Goal: Task Accomplishment & Management: Use online tool/utility

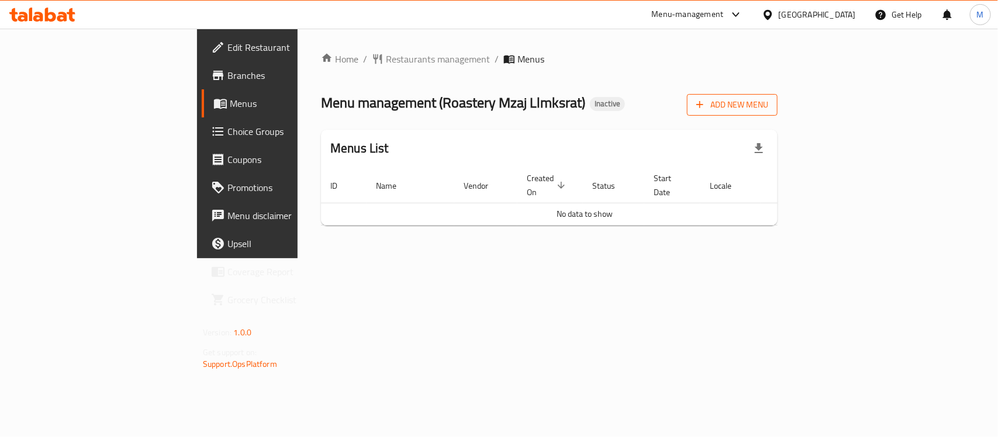
click at [778, 95] on button "Add New Menu" at bounding box center [732, 105] width 91 height 22
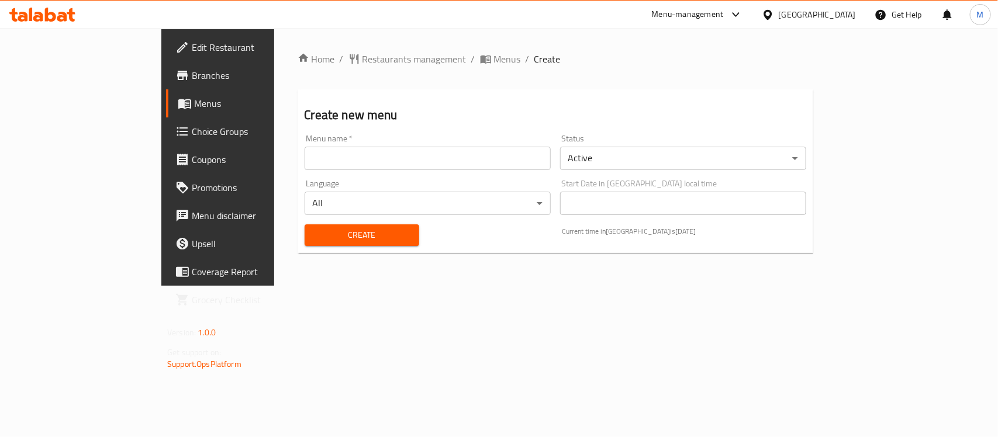
click at [305, 152] on input "text" at bounding box center [428, 158] width 246 height 23
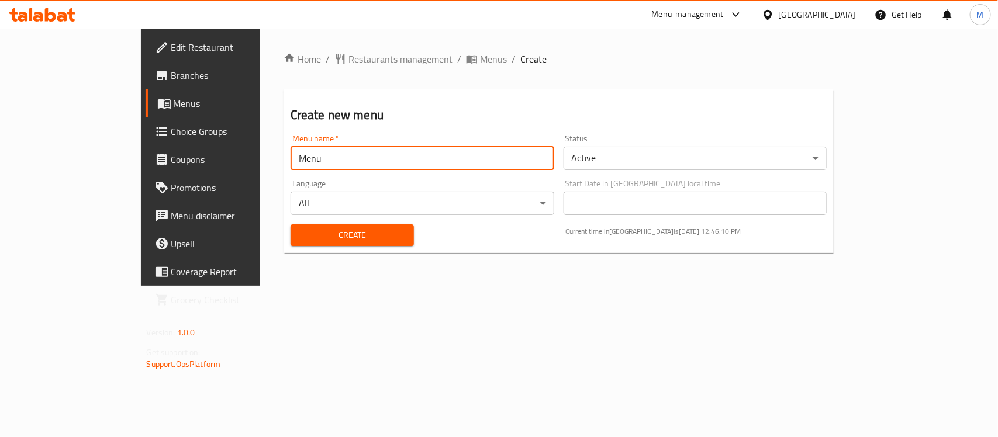
click at [291, 156] on input "Menu" at bounding box center [423, 158] width 264 height 23
type input "New Menu"
drag, startPoint x: 313, startPoint y: 232, endPoint x: 317, endPoint y: 223, distance: 8.9
click at [314, 232] on span "Create" at bounding box center [352, 235] width 105 height 15
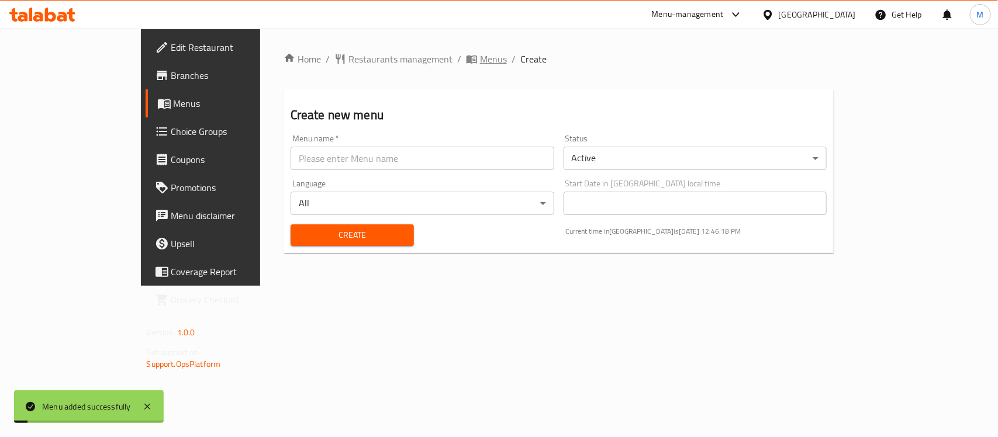
click at [480, 60] on span "Menus" at bounding box center [493, 59] width 27 height 14
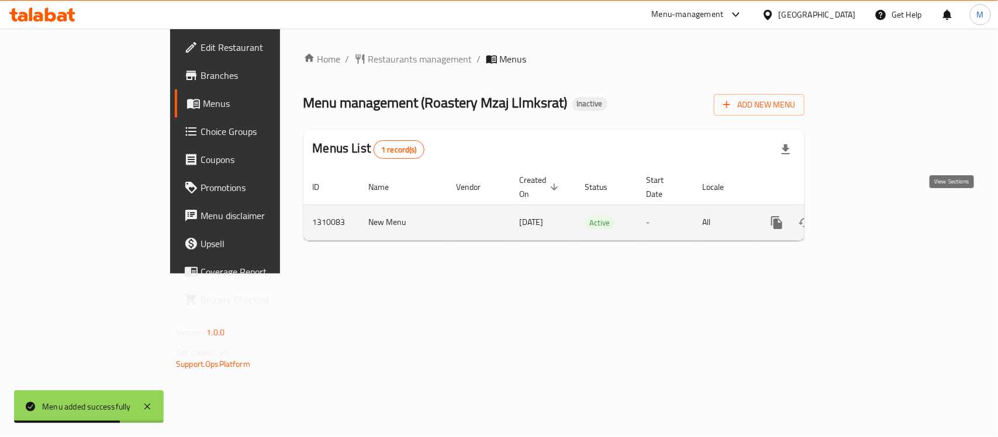
click at [868, 216] on icon "enhanced table" at bounding box center [861, 223] width 14 height 14
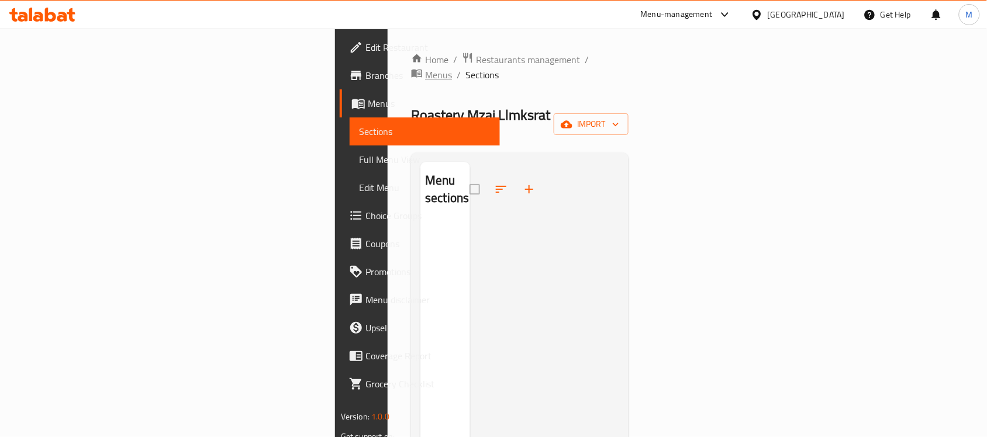
click at [425, 68] on span "Menus" at bounding box center [438, 75] width 27 height 14
